Goal: Communication & Community: Ask a question

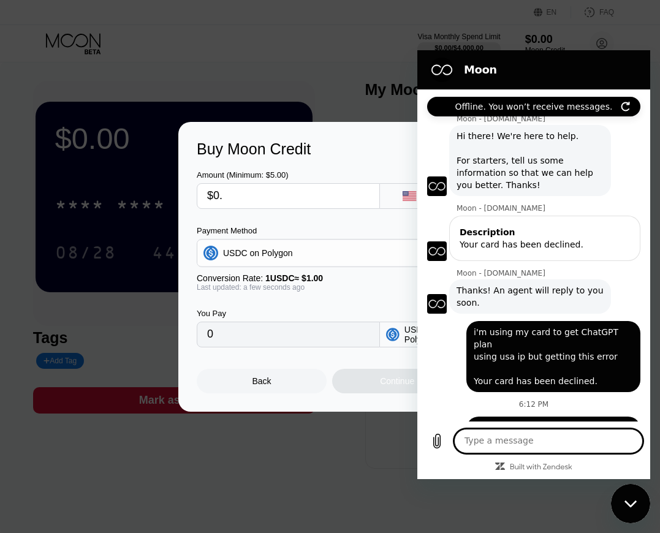
scroll to position [113, 0]
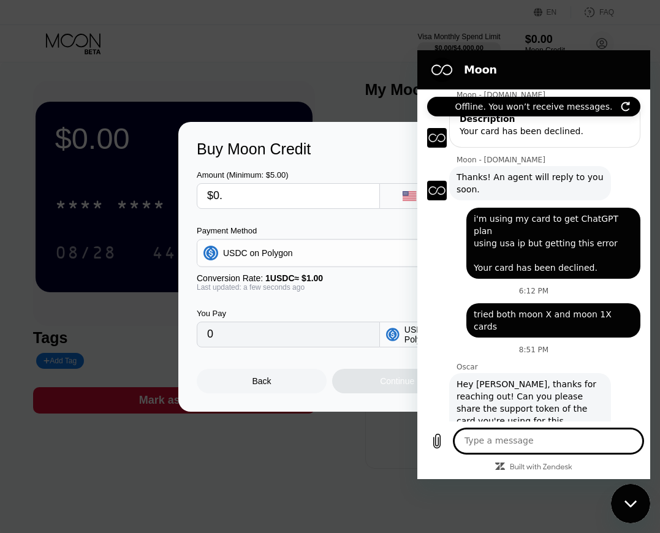
click at [375, 464] on div at bounding box center [529, 266] width 1059 height 533
click at [376, 466] on div at bounding box center [529, 266] width 1059 height 533
click at [622, 491] on div "Close messaging window" at bounding box center [630, 503] width 37 height 37
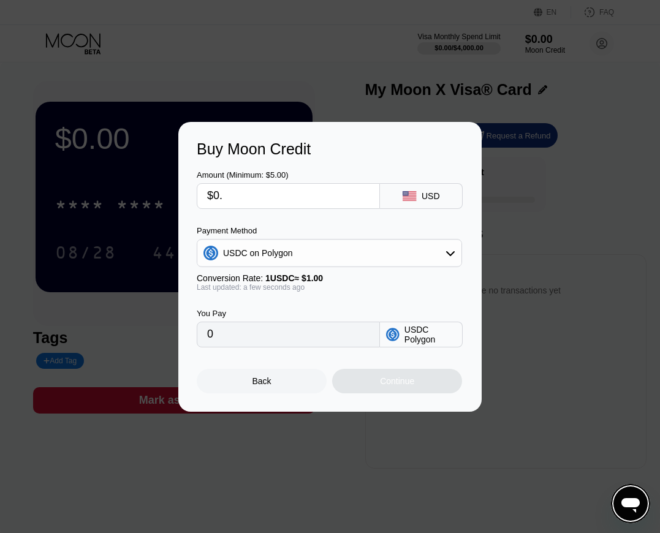
click at [267, 389] on div "Back" at bounding box center [262, 381] width 130 height 25
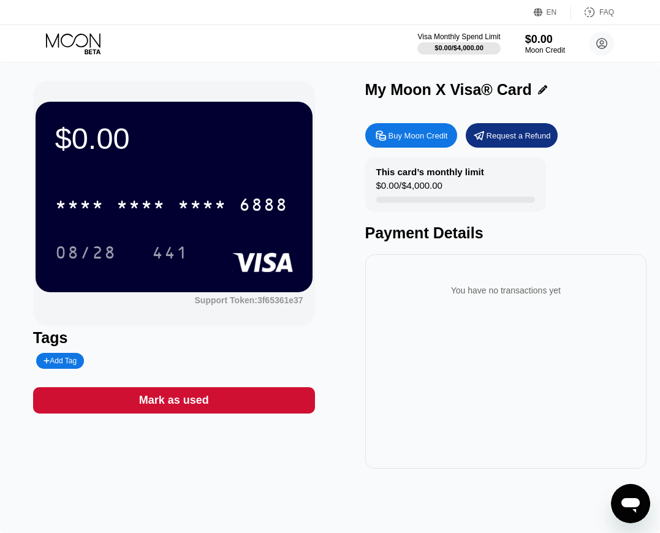
click at [637, 514] on icon "Open messaging window" at bounding box center [630, 504] width 22 height 22
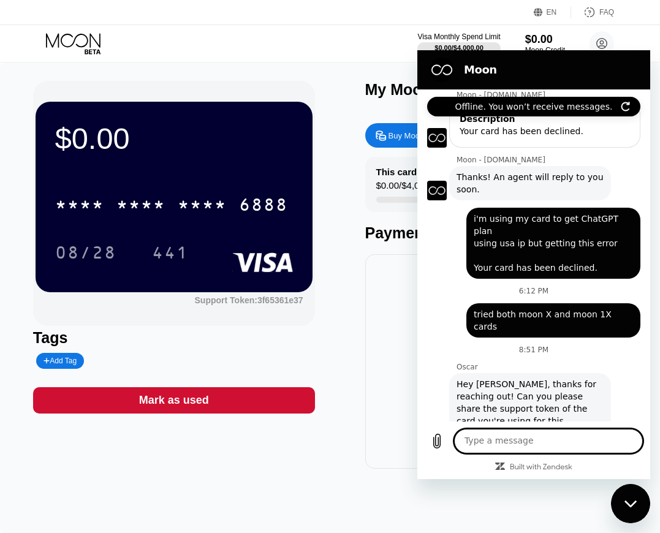
scroll to position [0, 0]
click at [633, 512] on div "Close messaging window" at bounding box center [630, 503] width 37 height 37
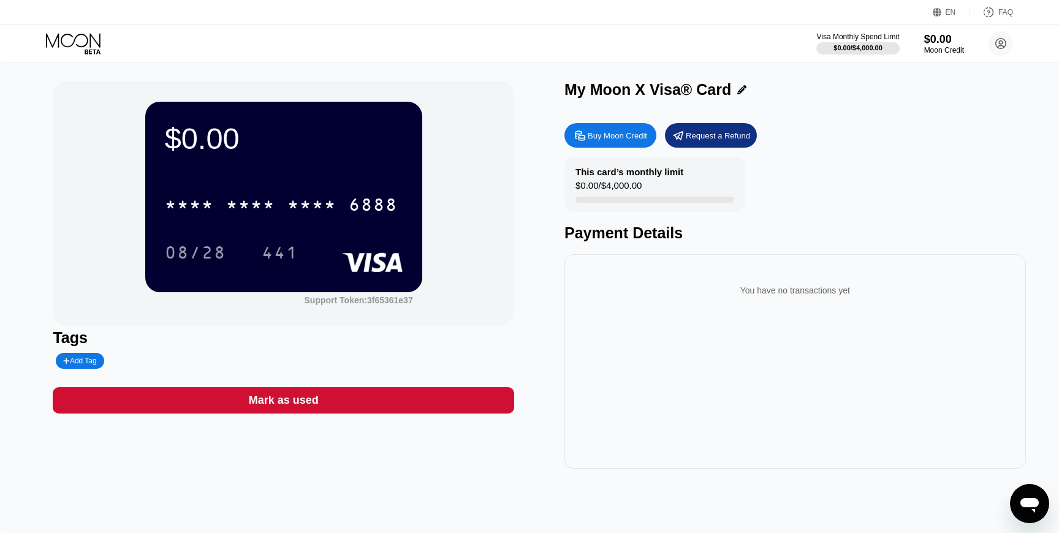
click at [78, 45] on icon at bounding box center [74, 43] width 57 height 21
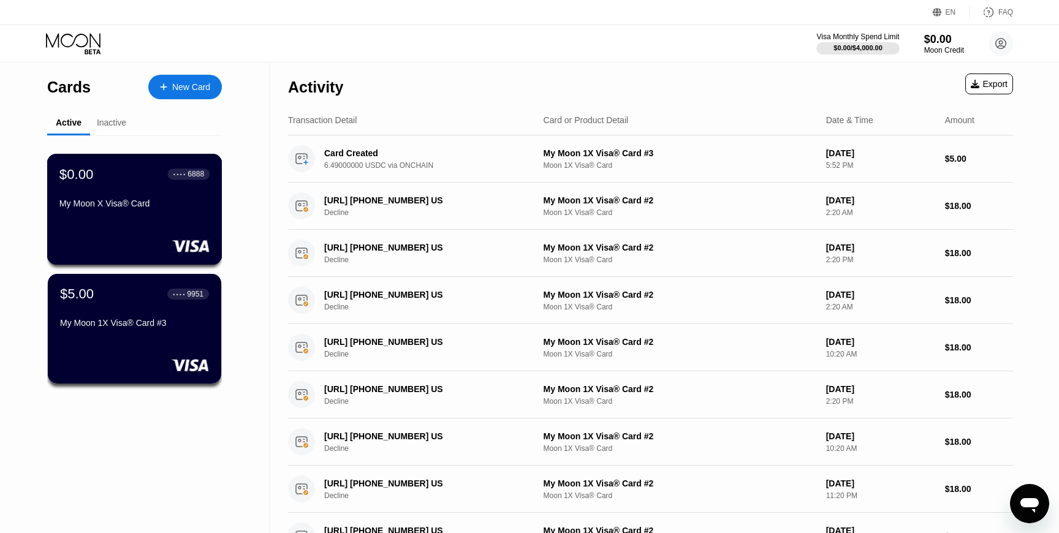
click at [192, 211] on div "My Moon X Visa® Card" at bounding box center [134, 206] width 150 height 15
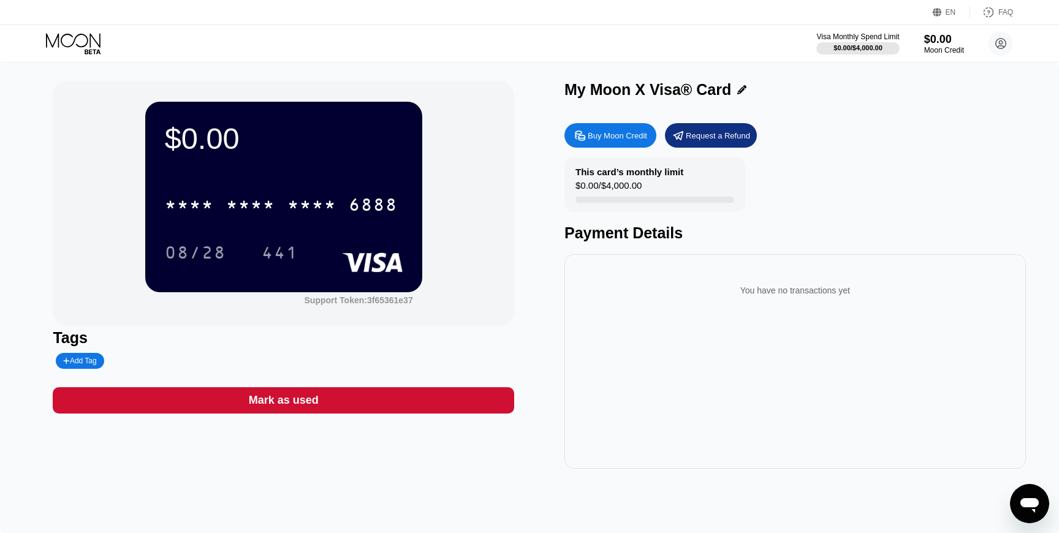
click at [659, 88] on div "My Moon X Visa® Card" at bounding box center [794, 90] width 461 height 18
click at [659, 88] on icon at bounding box center [741, 89] width 9 height 9
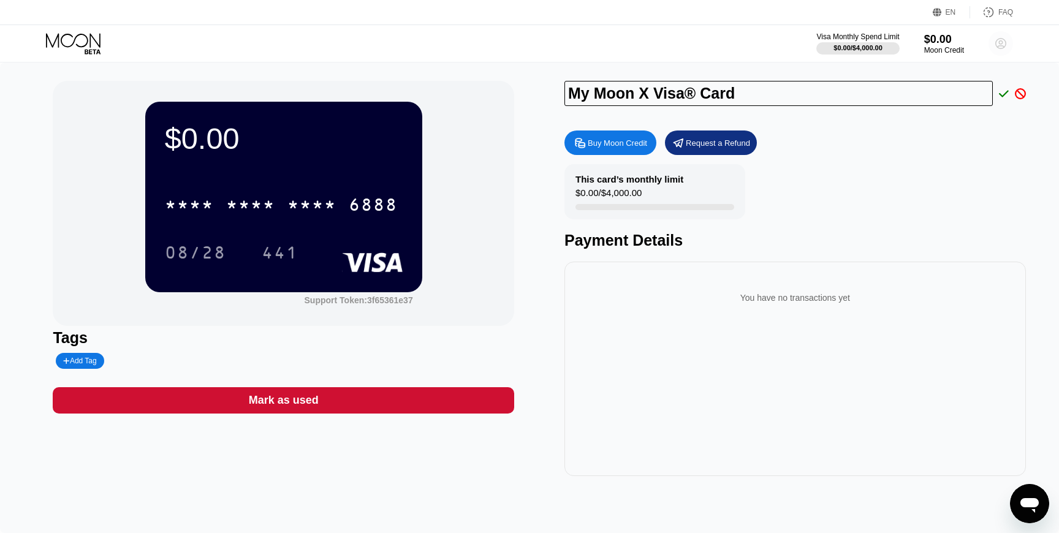
click at [659, 33] on circle at bounding box center [1000, 43] width 25 height 25
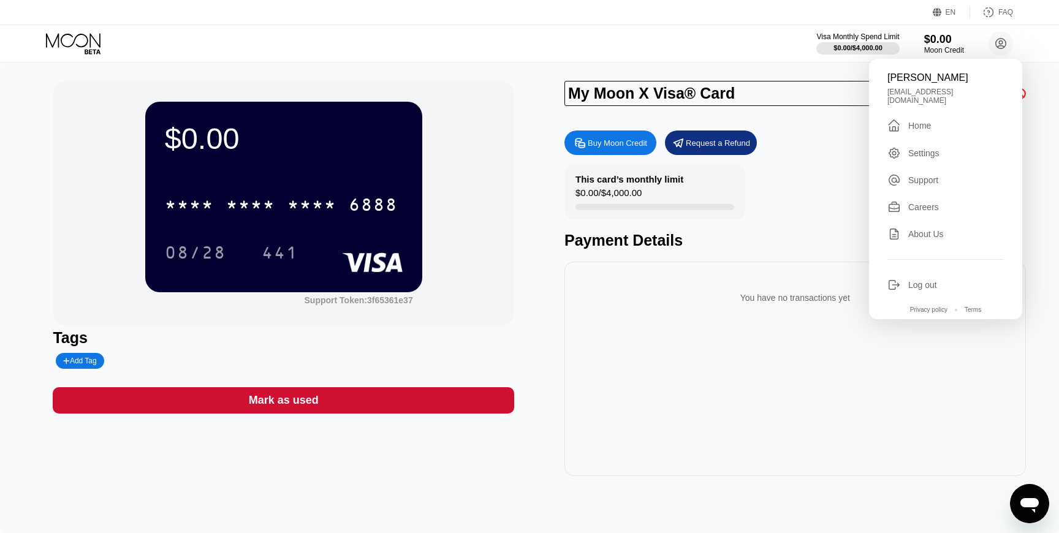
click at [659, 126] on div "arshia arshiazare15@gmail.com  Home Settings Support Careers About Us Log out …" at bounding box center [945, 189] width 153 height 260
click at [659, 124] on div " Home" at bounding box center [945, 125] width 116 height 15
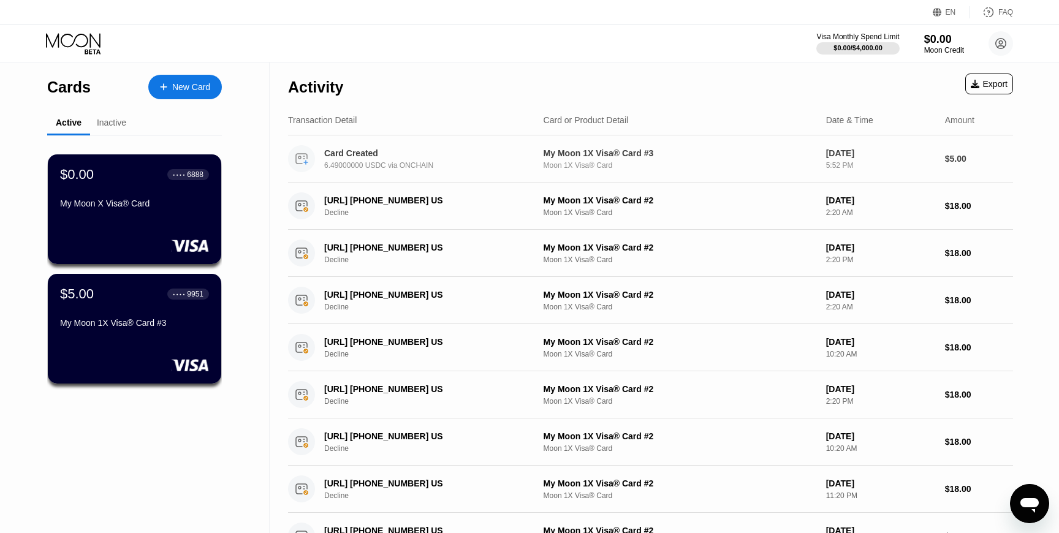
click at [659, 154] on div "$5.00" at bounding box center [979, 159] width 68 height 10
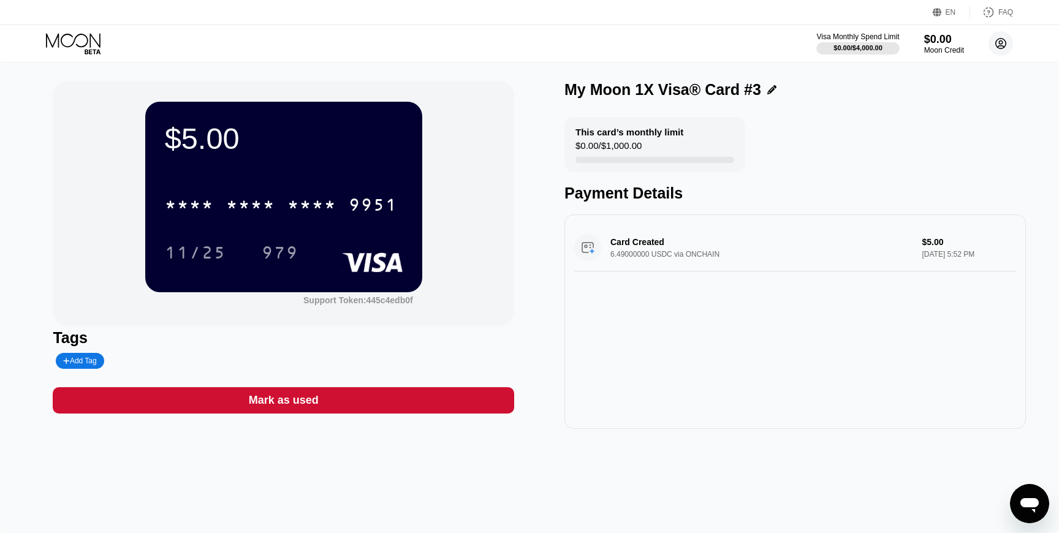
click at [659, 43] on circle at bounding box center [1000, 43] width 25 height 25
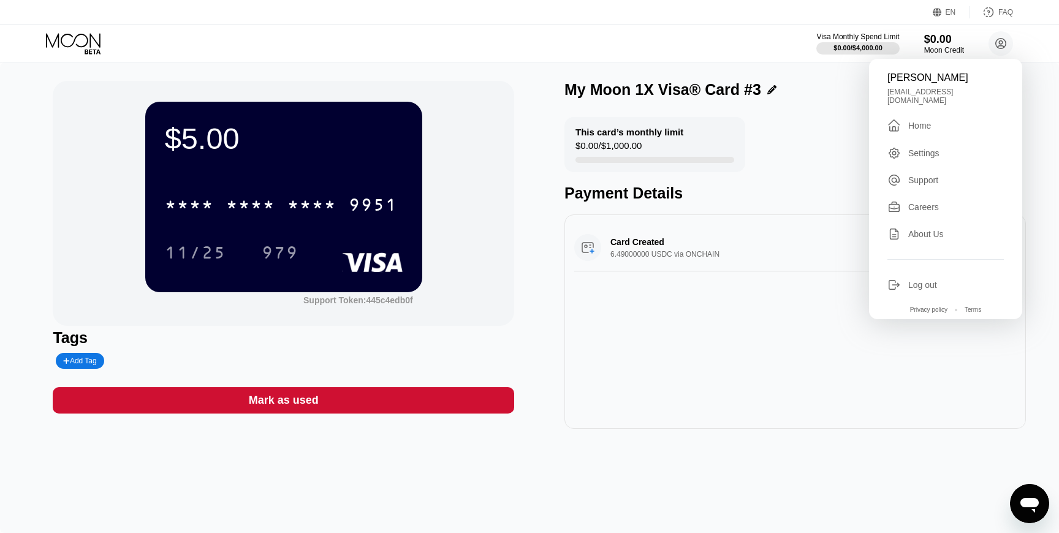
click at [659, 262] on div "Card Created 6.49000000 USDC via ONCHAIN $5.00 Sep 24, 2025 5:52 PM" at bounding box center [795, 247] width 442 height 47
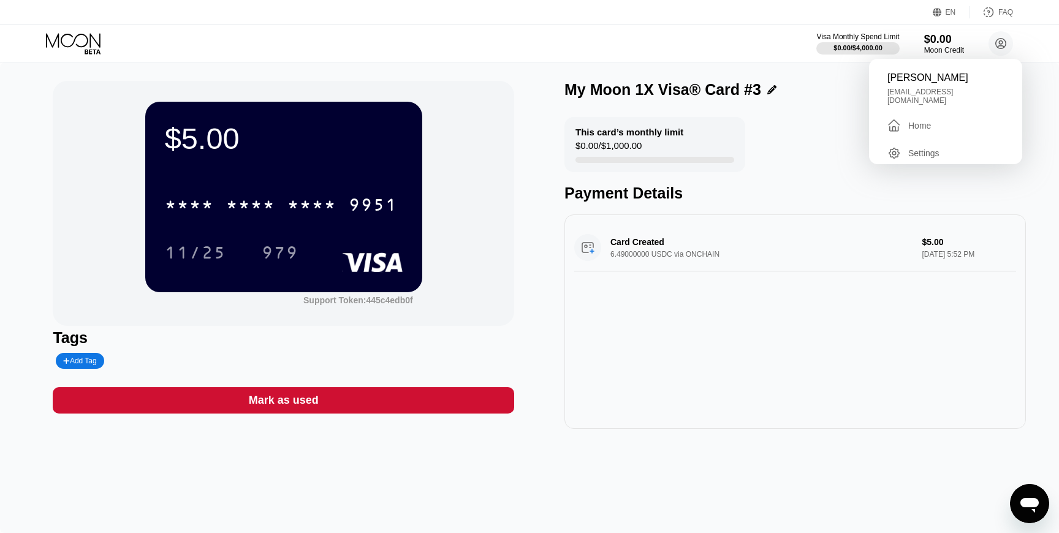
click at [643, 253] on div "Card Created 6.49000000 USDC via ONCHAIN $5.00 Sep 24, 2025 5:52 PM" at bounding box center [795, 247] width 442 height 47
click at [641, 246] on div "Card Created 6.49000000 USDC via ONCHAIN $5.00 Sep 24, 2025 5:52 PM" at bounding box center [795, 247] width 442 height 47
click at [659, 246] on div "Card Created 6.49000000 USDC via ONCHAIN $5.00 Sep 24, 2025 5:52 PM" at bounding box center [795, 247] width 442 height 47
click at [659, 45] on circle at bounding box center [1000, 43] width 25 height 25
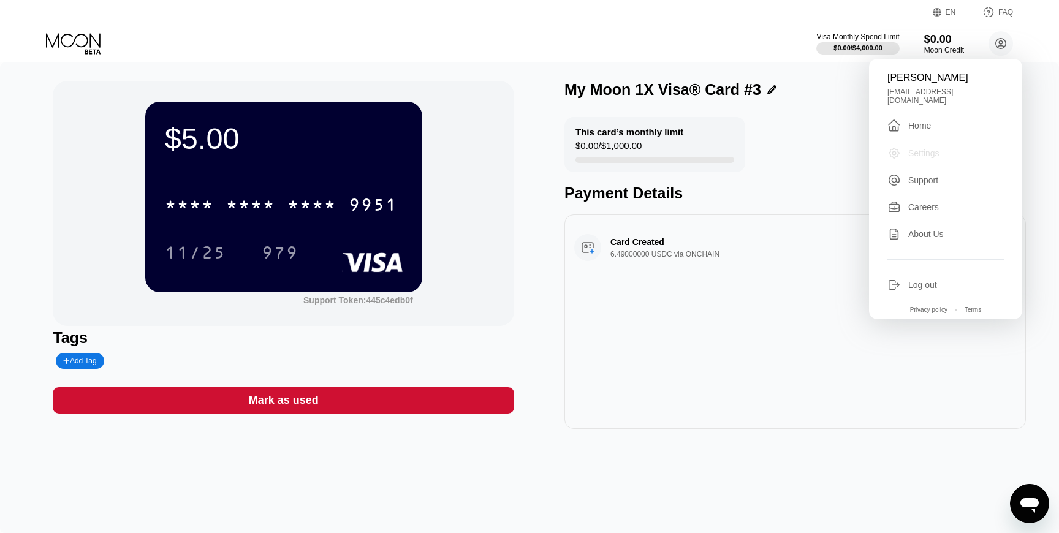
click at [659, 150] on div "Settings" at bounding box center [945, 152] width 116 height 13
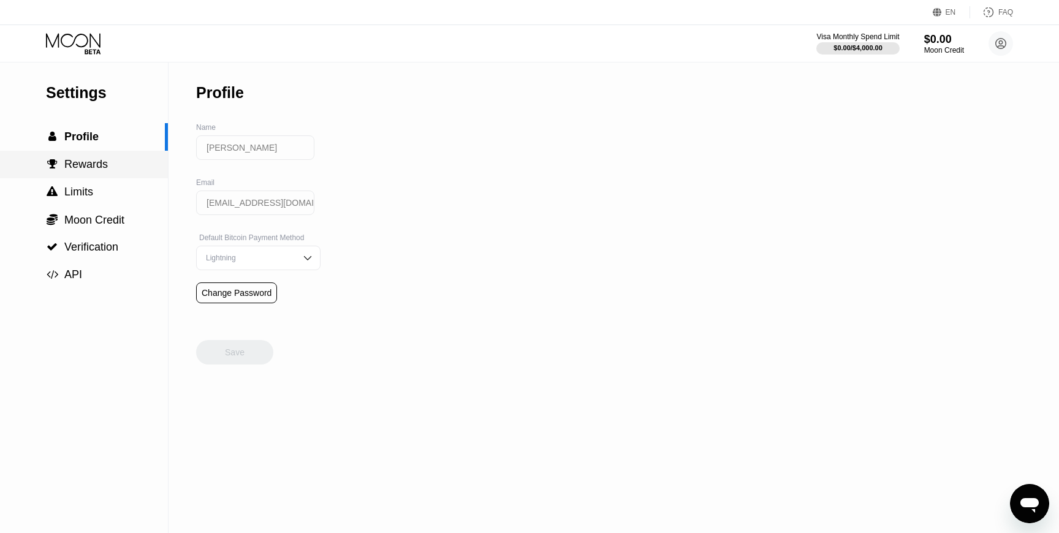
click at [117, 157] on div " Rewards" at bounding box center [84, 165] width 168 height 28
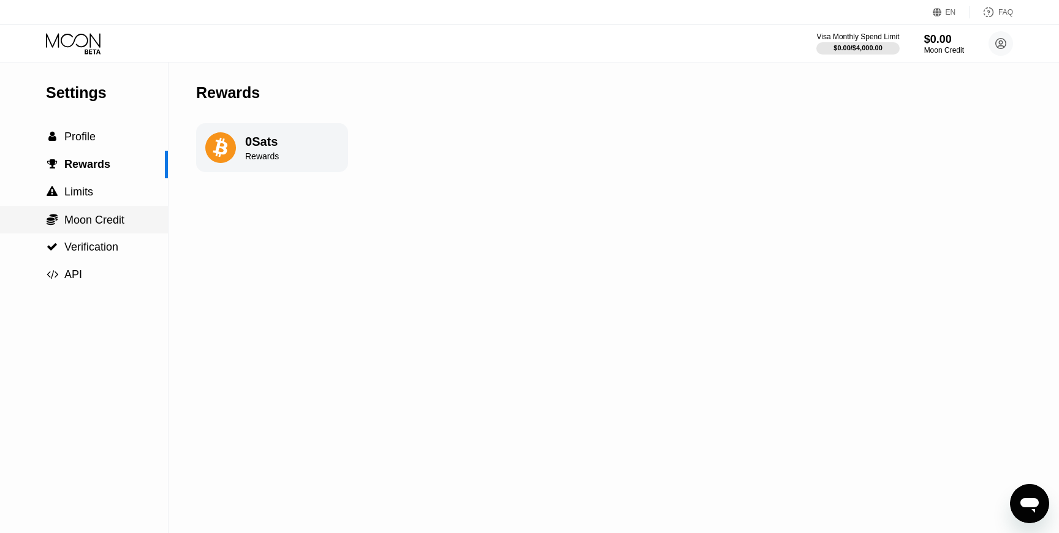
click at [115, 216] on span "Moon Credit" at bounding box center [94, 220] width 60 height 12
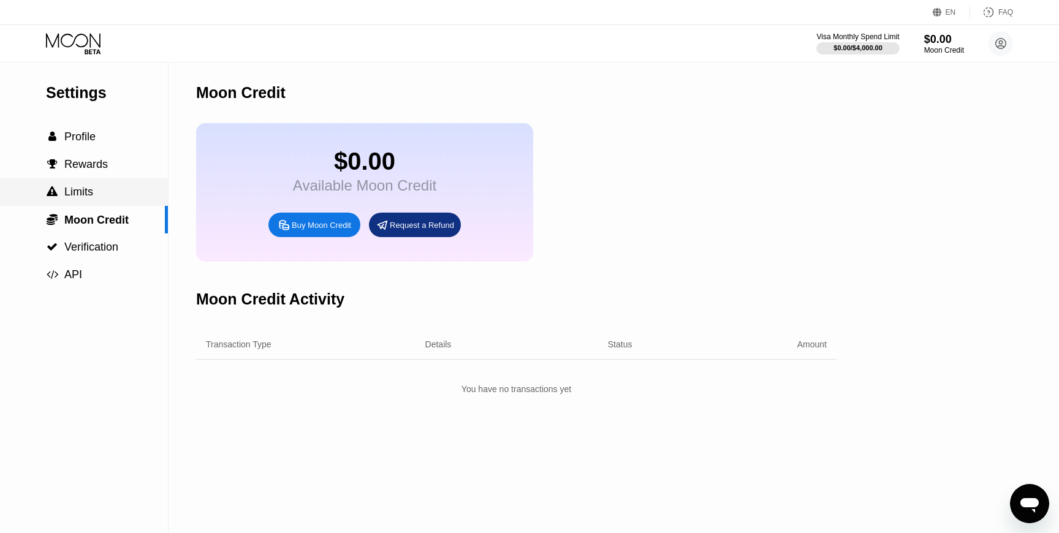
click at [117, 195] on div " Limits" at bounding box center [84, 192] width 168 height 13
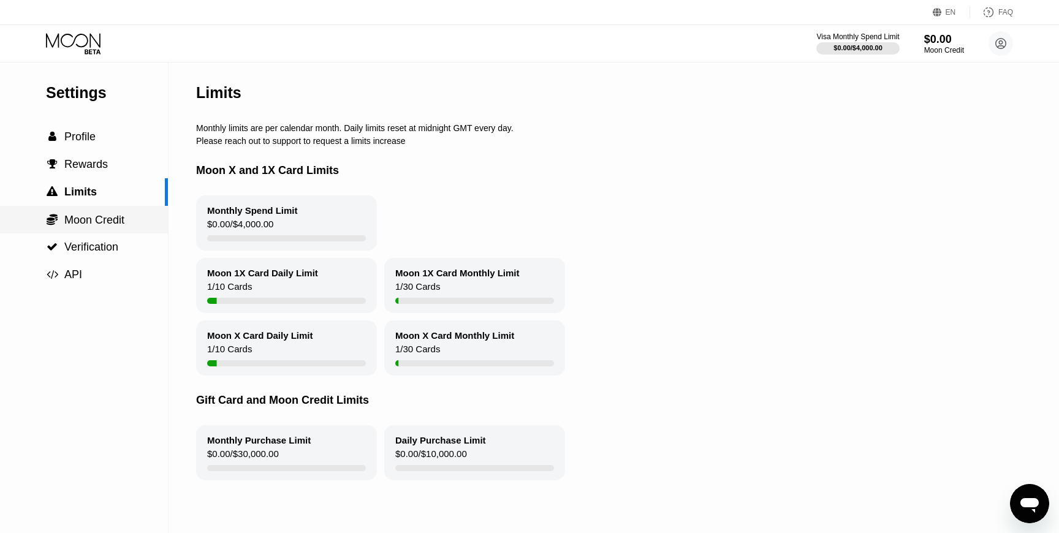
click at [116, 217] on span "Moon Credit" at bounding box center [94, 220] width 60 height 12
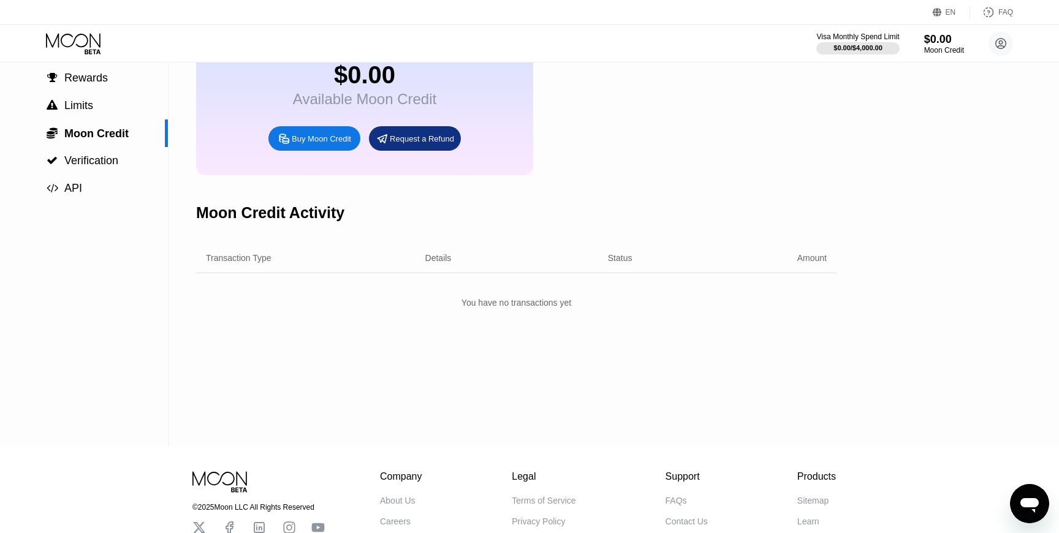
scroll to position [111, 0]
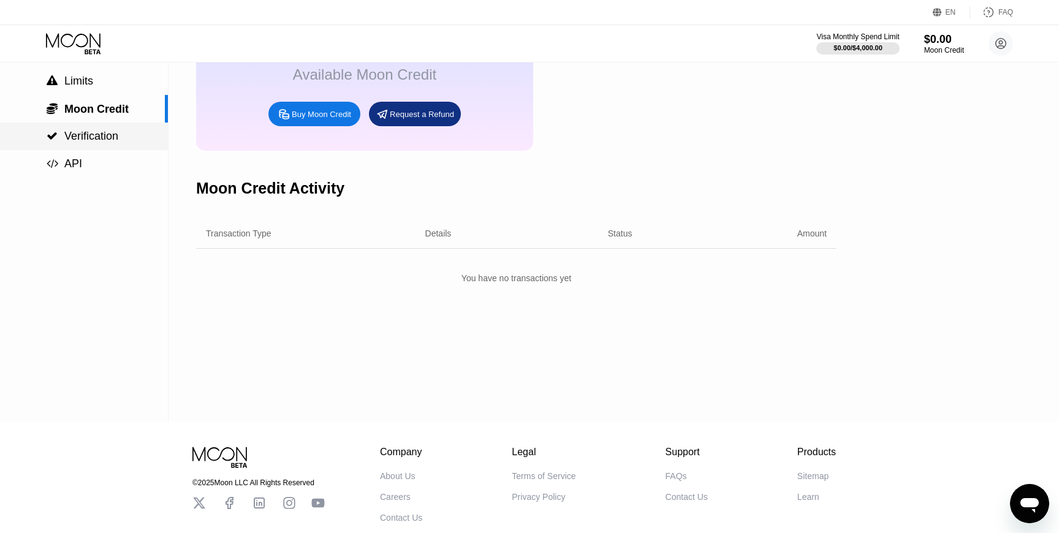
click at [135, 143] on div " Verification" at bounding box center [84, 136] width 168 height 13
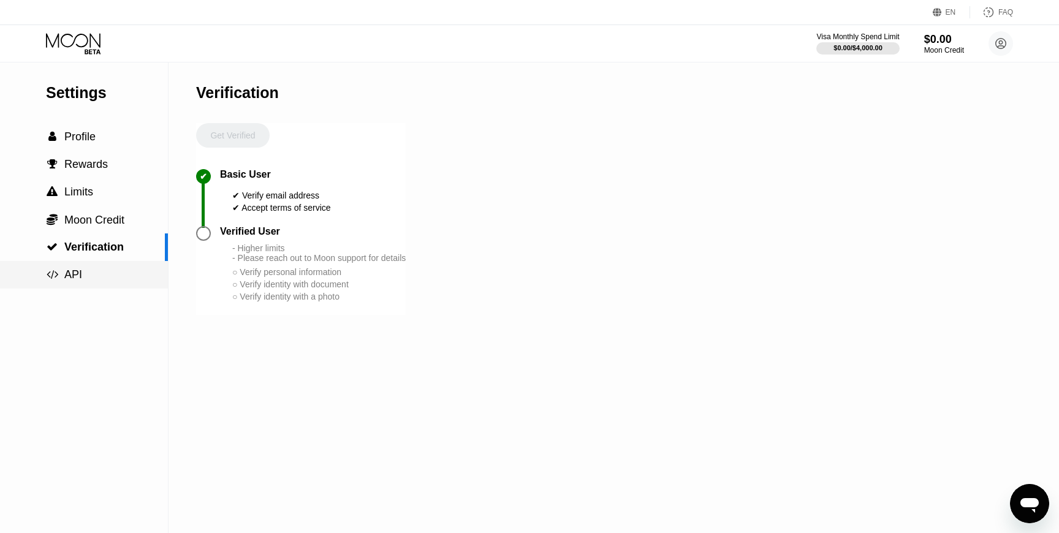
click at [126, 274] on div " API" at bounding box center [84, 274] width 168 height 13
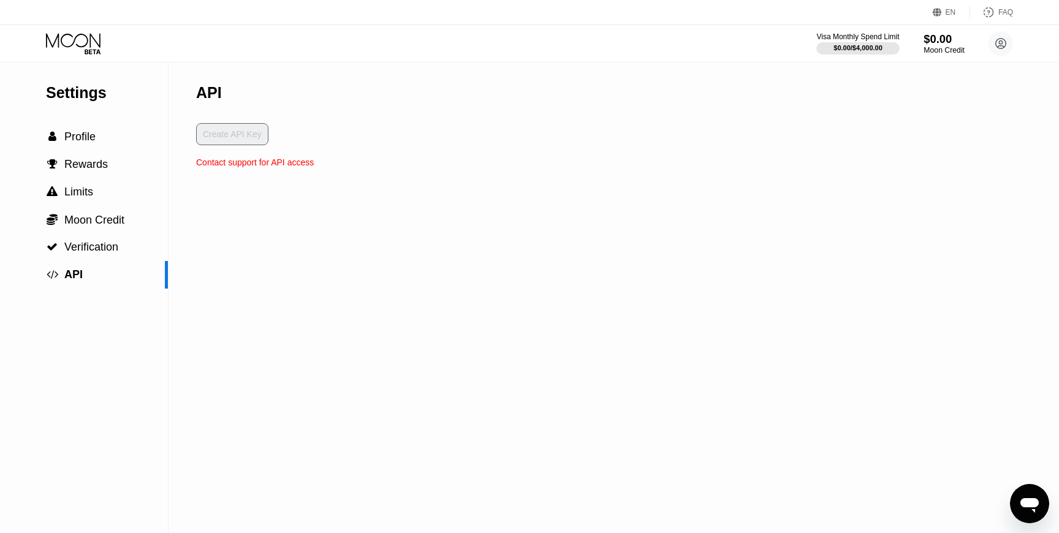
click at [659, 46] on div "Moon Credit" at bounding box center [943, 50] width 41 height 9
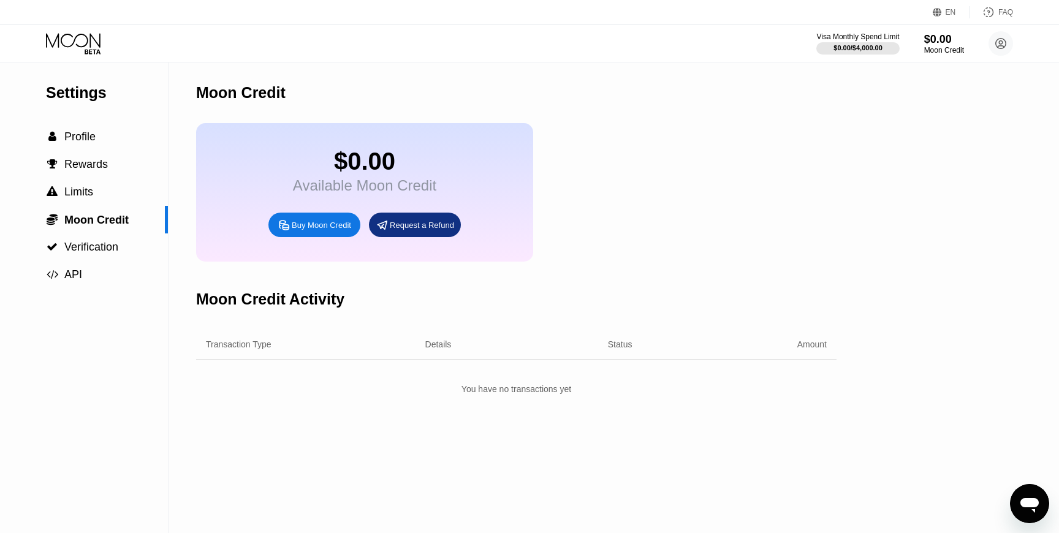
click at [74, 55] on div "Visa Monthly Spend Limit $0.00 / $4,000.00 $0.00 Moon Credit arshia arshiazare1…" at bounding box center [529, 43] width 1059 height 37
click at [77, 46] on icon at bounding box center [74, 43] width 57 height 21
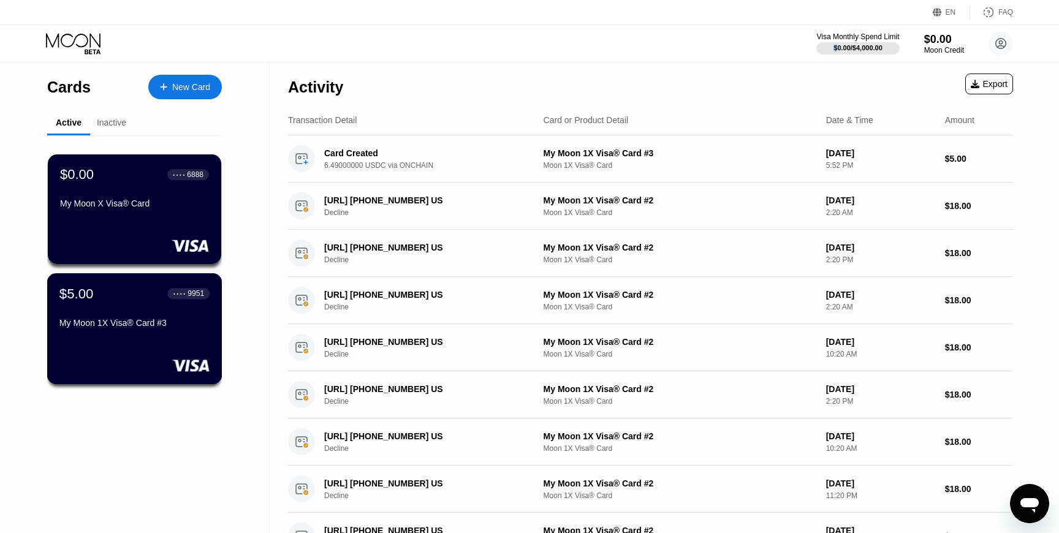
click at [184, 305] on div "$5.00 ● ● ● ● 9951 My Moon 1X Visa® Card #3" at bounding box center [134, 309] width 150 height 47
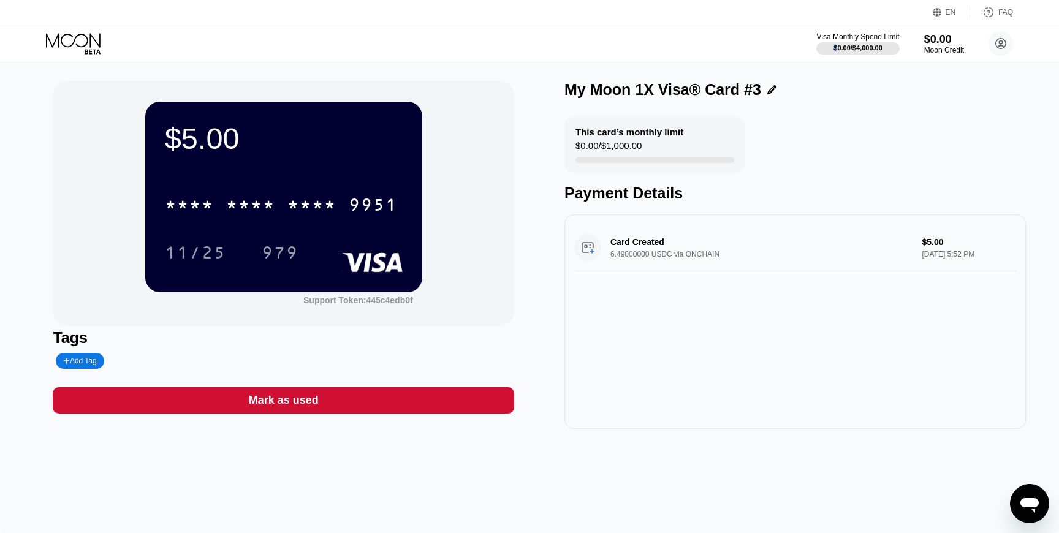
click at [190, 324] on div "$5.00 * * * * * * * * * * * * 9951 11/25 979 Support Token: 445c4edb0f" at bounding box center [283, 203] width 461 height 245
click at [380, 297] on div "Support Token: 445c4edb0f" at bounding box center [358, 300] width 110 height 10
click at [659, 491] on div "Open messaging window" at bounding box center [1029, 503] width 37 height 37
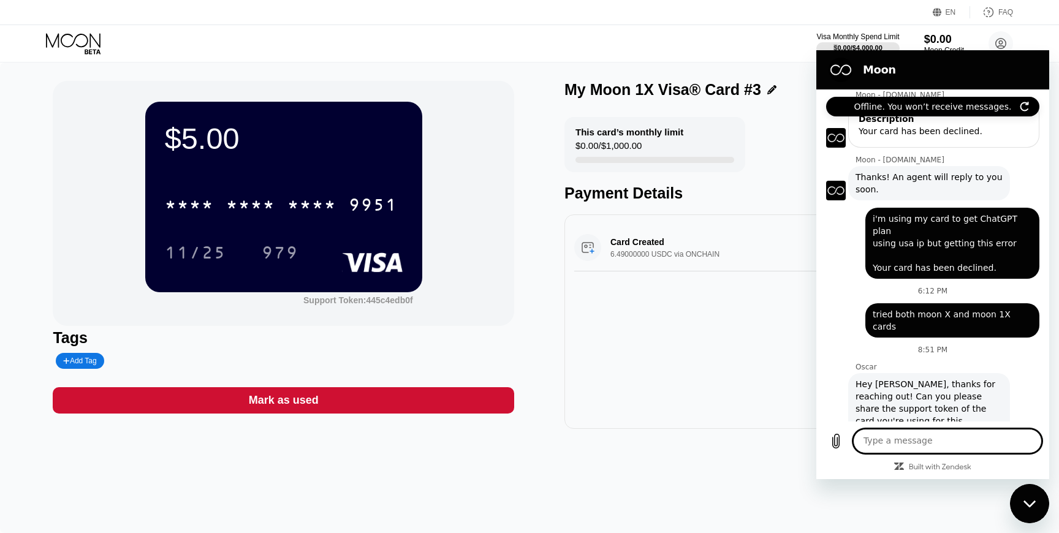
click at [659, 445] on textarea at bounding box center [947, 441] width 189 height 25
type textarea "1"
paste textarea "445c4edb0f"
type textarea "moon 1x: 445c4edb0f"
click at [659, 412] on div "Card Created 6.49000000 USDC via ONCHAIN $5.00 Sep 24, 2025 5:52 PM" at bounding box center [794, 321] width 461 height 214
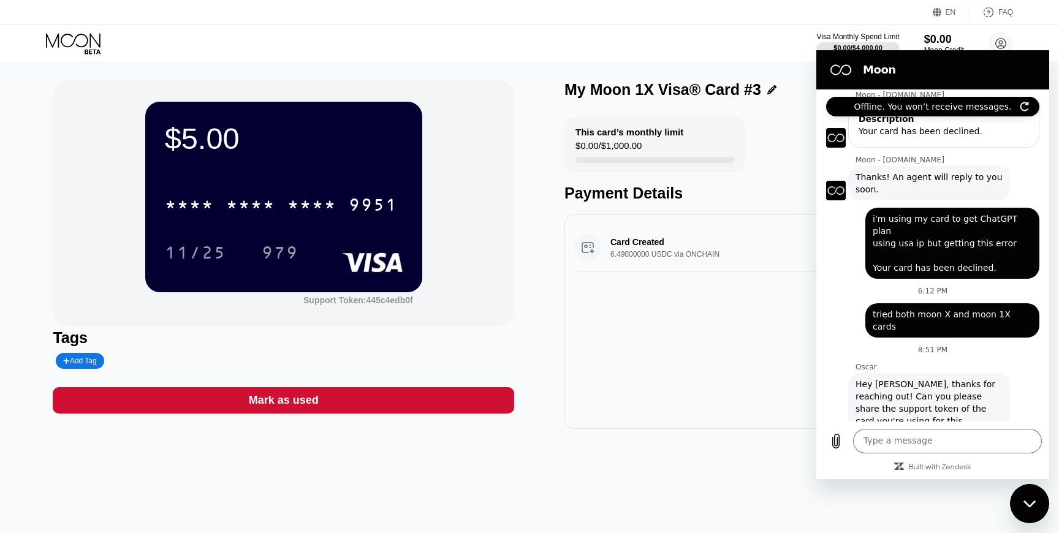
click at [98, 48] on icon at bounding box center [74, 43] width 57 height 21
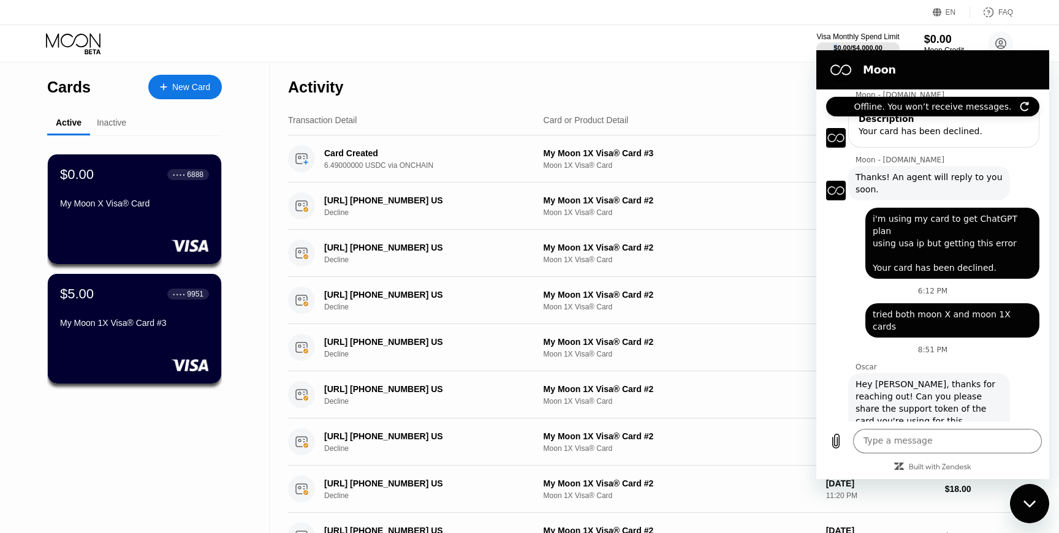
click at [160, 246] on div at bounding box center [134, 246] width 149 height 12
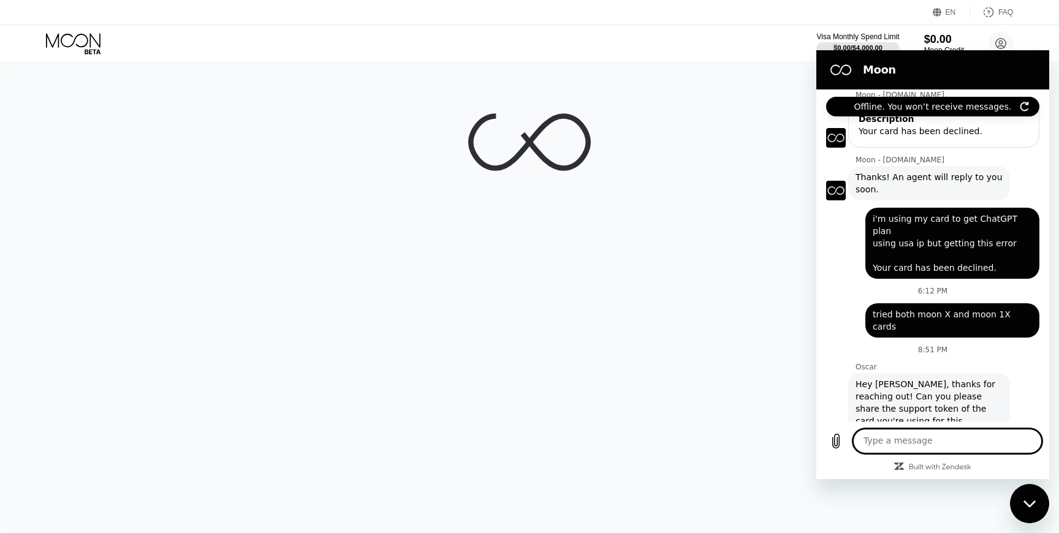
click at [659, 447] on textarea at bounding box center [947, 441] width 189 height 25
paste textarea "moon 1x: 445c4edb0f"
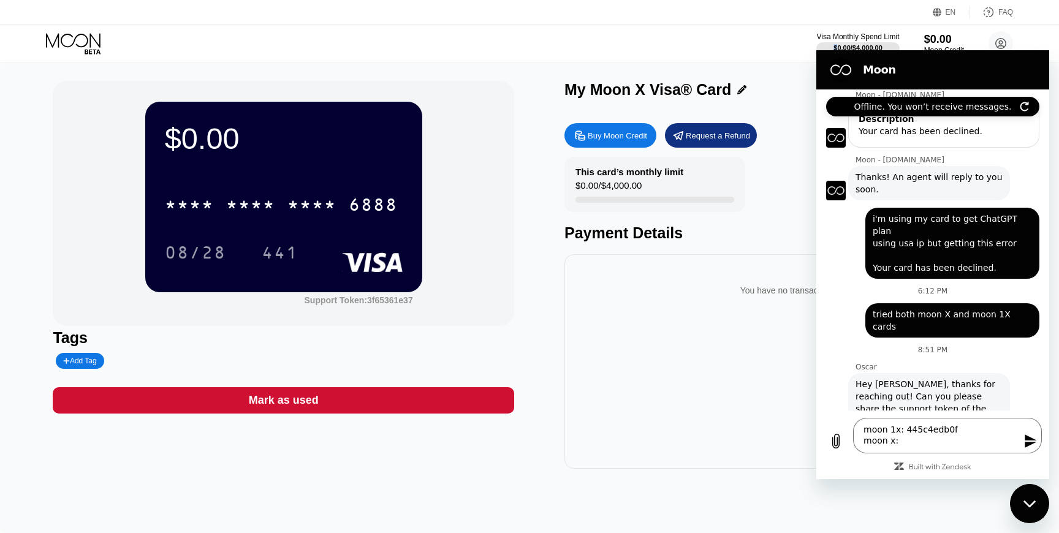
click at [411, 319] on div "$0.00 * * * * * * * * * * * * 6888 08/28 441 Support Token: 3f65361e37" at bounding box center [283, 203] width 461 height 245
click at [393, 302] on div "Support Token: 3f65361e37" at bounding box center [359, 300] width 108 height 10
click at [659, 443] on textarea "moon 1x: 445c4edb0f moon x:" at bounding box center [947, 436] width 189 height 36
paste textarea "3f65361e37"
type textarea "moon 1x: 445c4edb0f moon x: 3f65361e37"
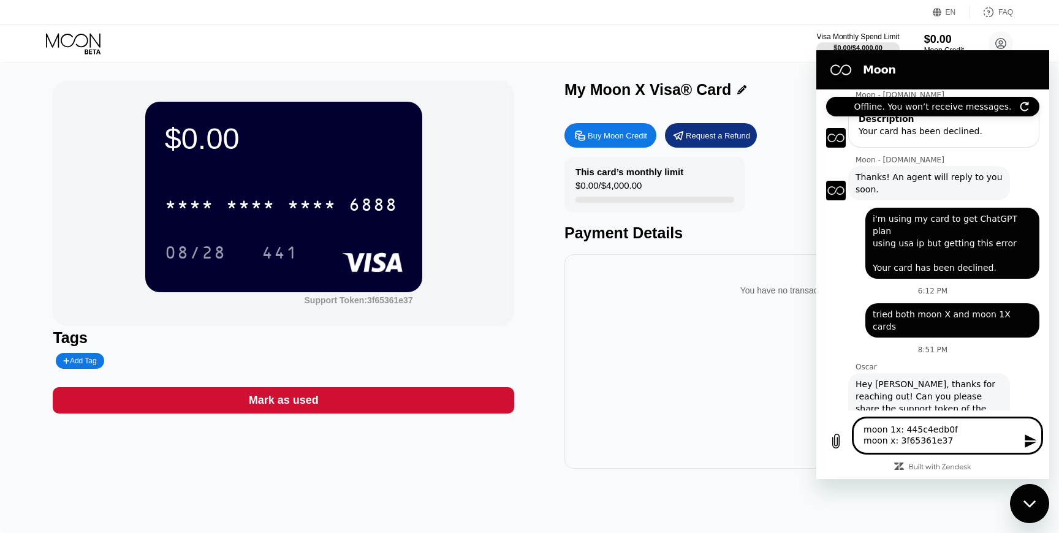
click at [659, 439] on icon "Send message" at bounding box center [1030, 440] width 12 height 13
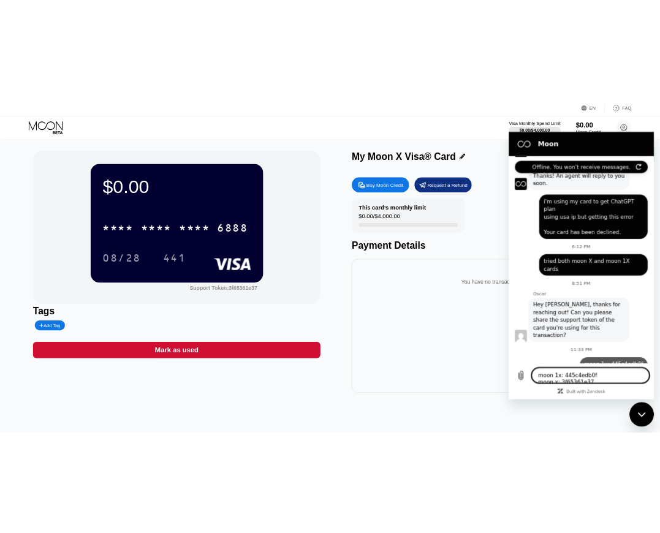
scroll to position [172, 0]
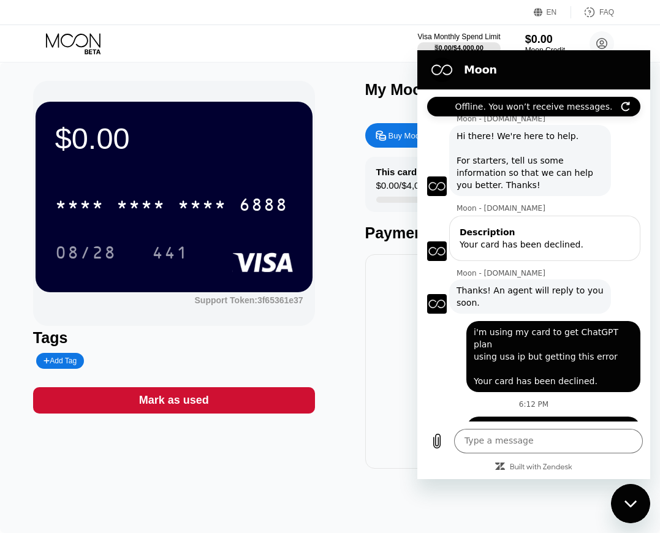
scroll to position [172, 0]
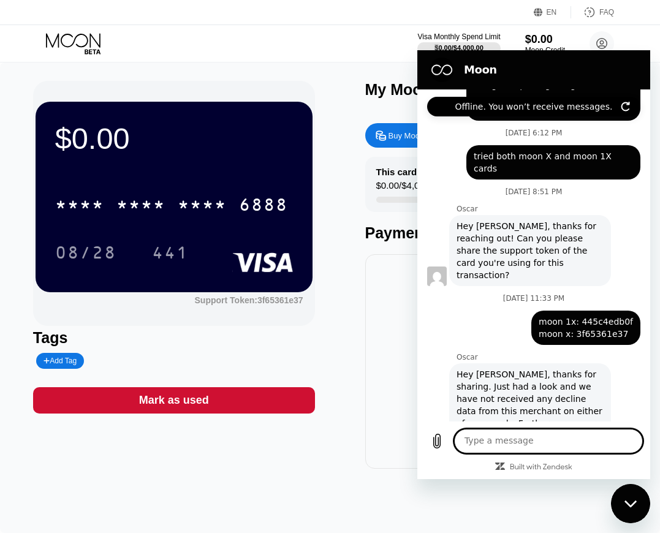
scroll to position [274, 0]
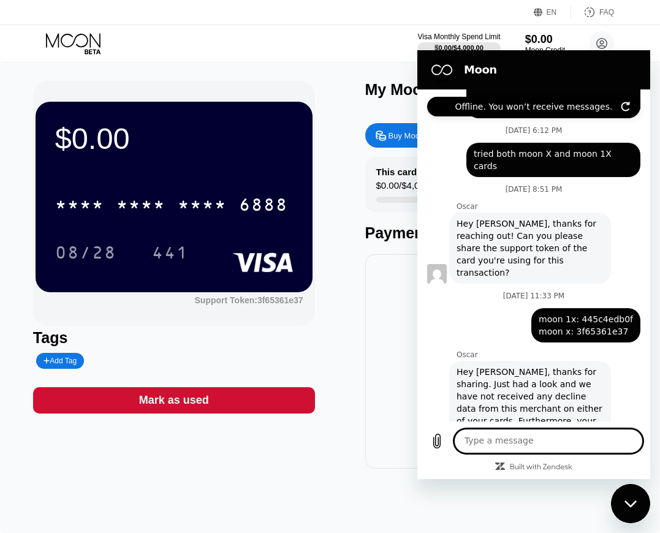
click at [517, 438] on textarea at bounding box center [548, 441] width 189 height 25
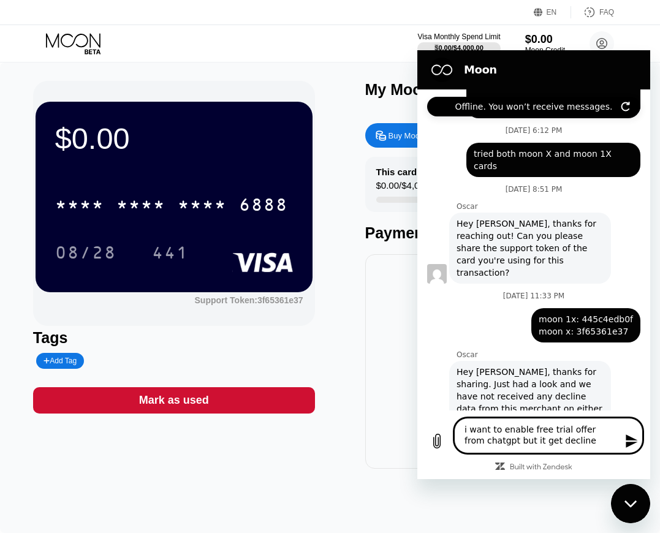
type textarea "i want to enable free trial offer from chatgpt but it get declined"
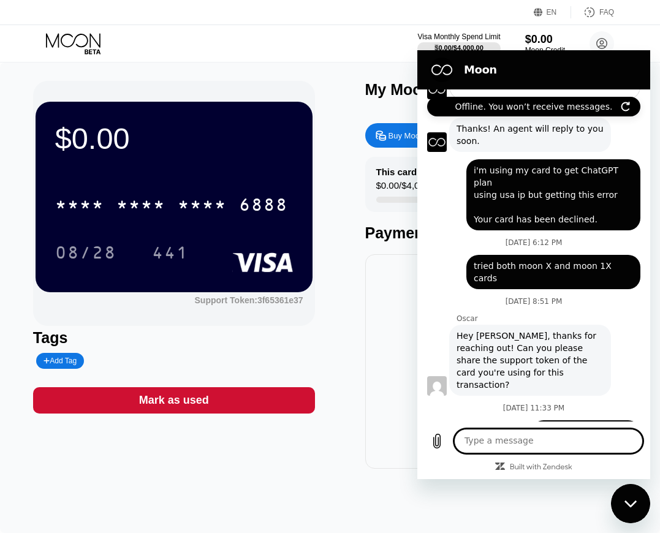
scroll to position [140, 0]
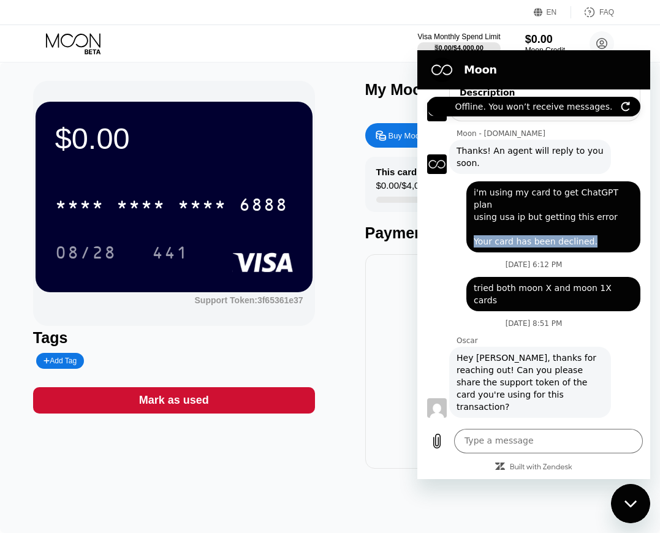
drag, startPoint x: 479, startPoint y: 229, endPoint x: 599, endPoint y: 229, distance: 120.7
click at [599, 229] on div "arshia says: i'm using my card to get ChatGPT plan using usa ip but getting thi…" at bounding box center [553, 216] width 174 height 71
copy span "Your card has been declined."
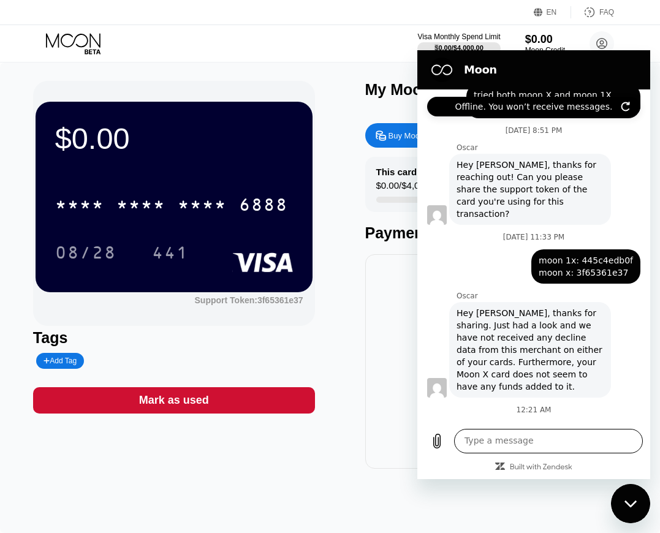
click at [529, 451] on textarea at bounding box center [548, 441] width 189 height 25
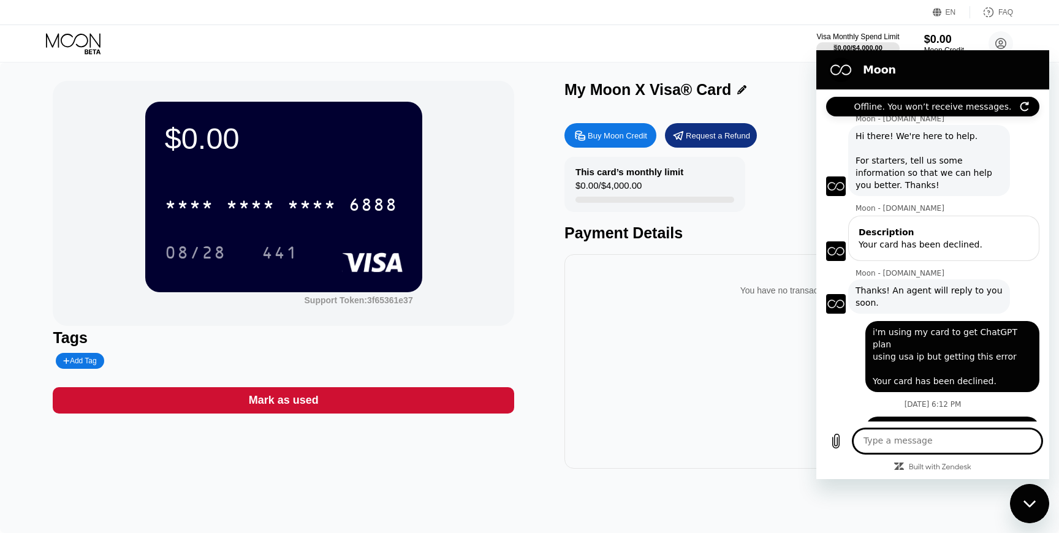
scroll to position [333, 0]
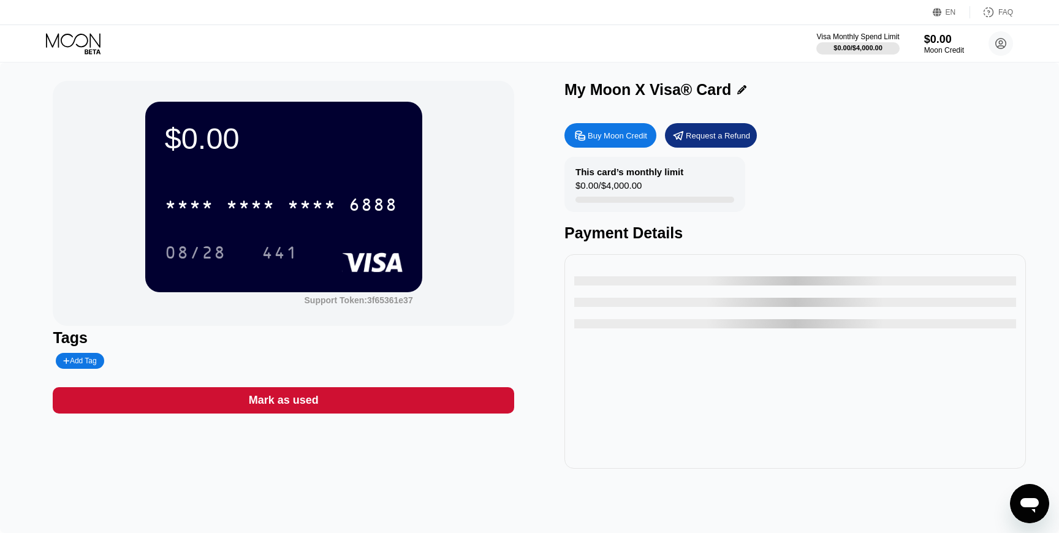
click at [1030, 507] on icon "Open messaging window" at bounding box center [1029, 505] width 18 height 15
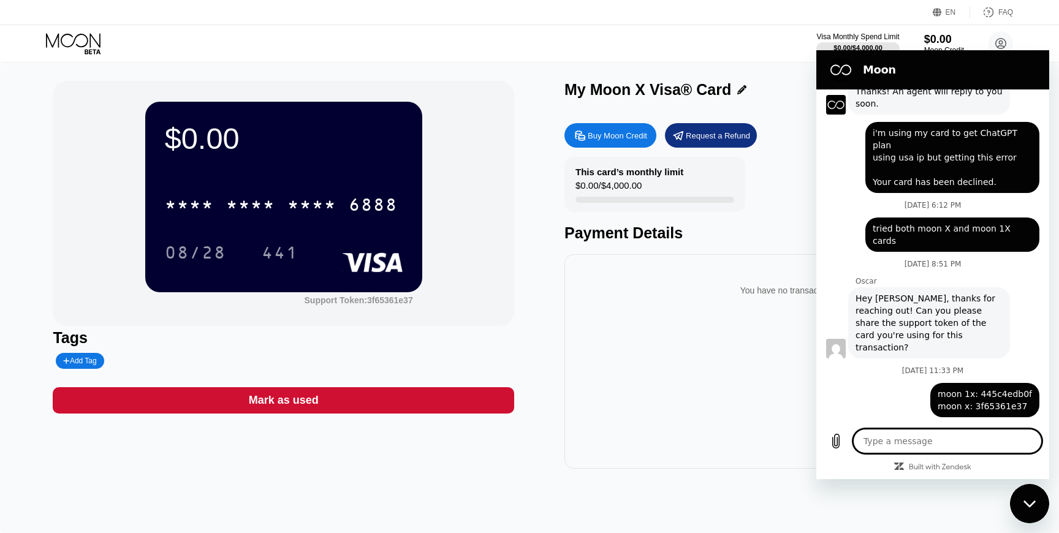
scroll to position [333, 0]
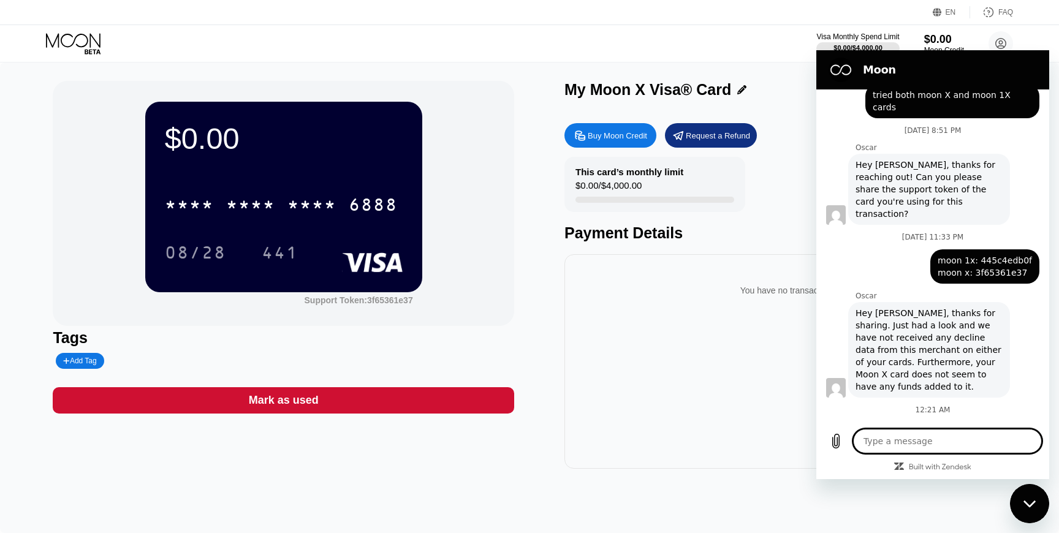
click at [706, 342] on div "You have no transactions yet" at bounding box center [794, 361] width 461 height 214
click at [1021, 510] on div "Close messaging window" at bounding box center [1029, 503] width 37 height 37
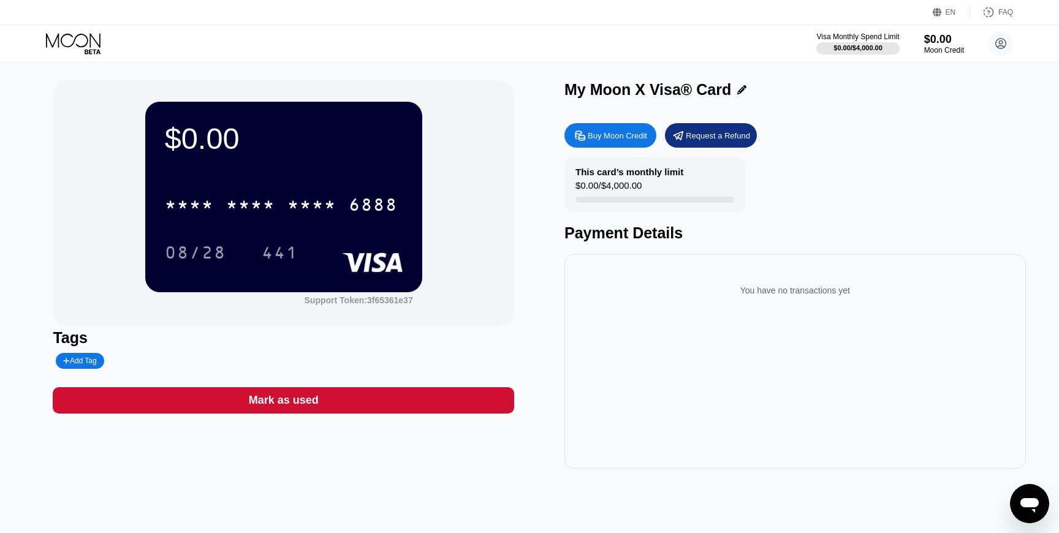
click at [1016, 489] on div "Open messaging window" at bounding box center [1029, 503] width 37 height 37
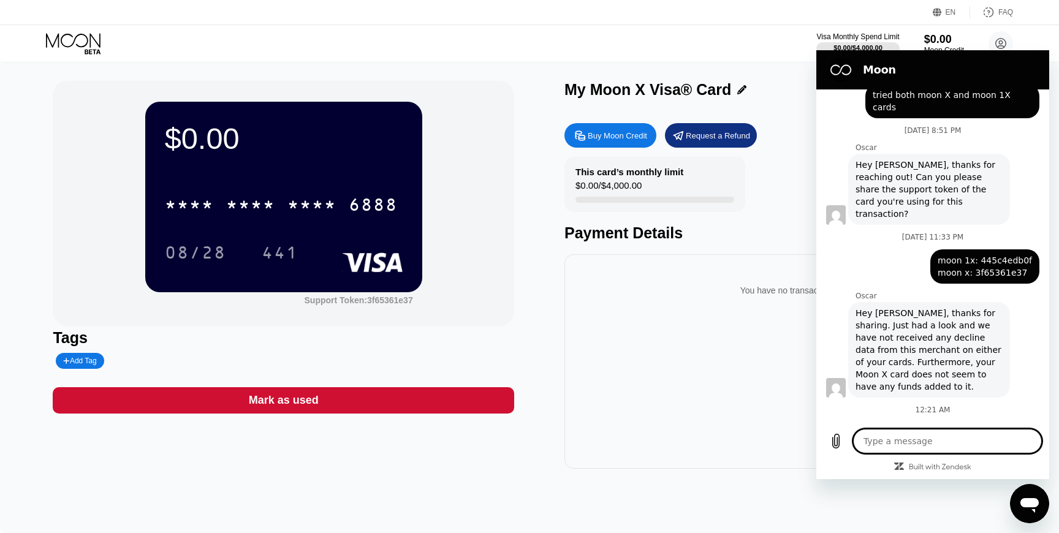
scroll to position [0, 0]
click at [502, 232] on div "$0.00 * * * * * * * * * * * * 6888 08/28 441 Support Token: 3f65361e37" at bounding box center [283, 203] width 461 height 245
click at [1048, 525] on div "$0.00 * * * * * * * * * * * * 6888 08/28 441 Support Token: 3f65361e37 Tags Add…" at bounding box center [529, 297] width 1059 height 471
click at [1027, 518] on div "Close messaging window" at bounding box center [1029, 503] width 37 height 37
type textarea "x"
